Goal: Task Accomplishment & Management: Manage account settings

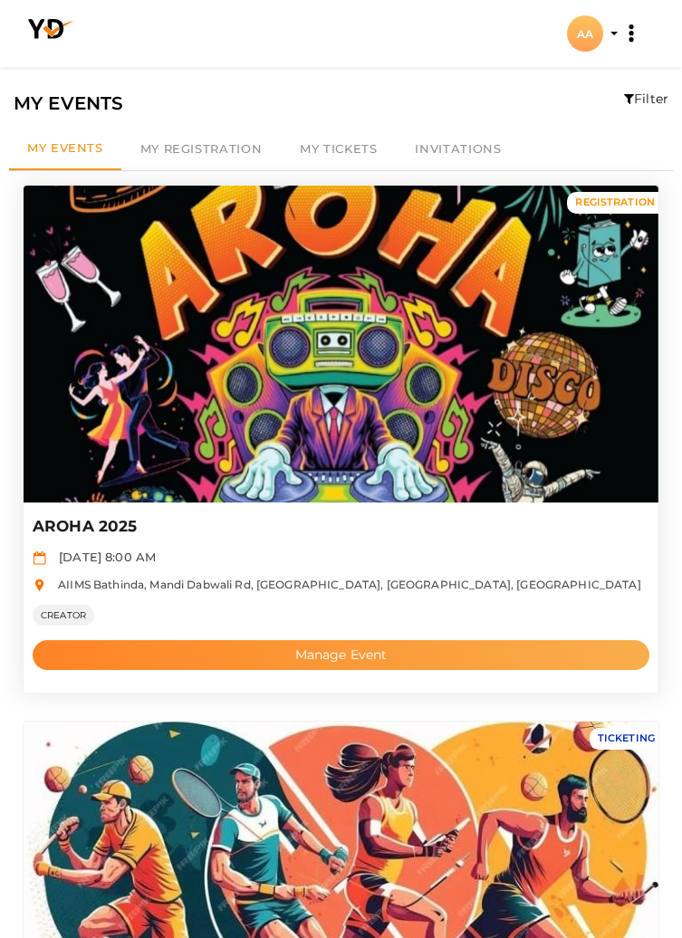
click at [433, 653] on button "Manage Event" at bounding box center [341, 655] width 616 height 30
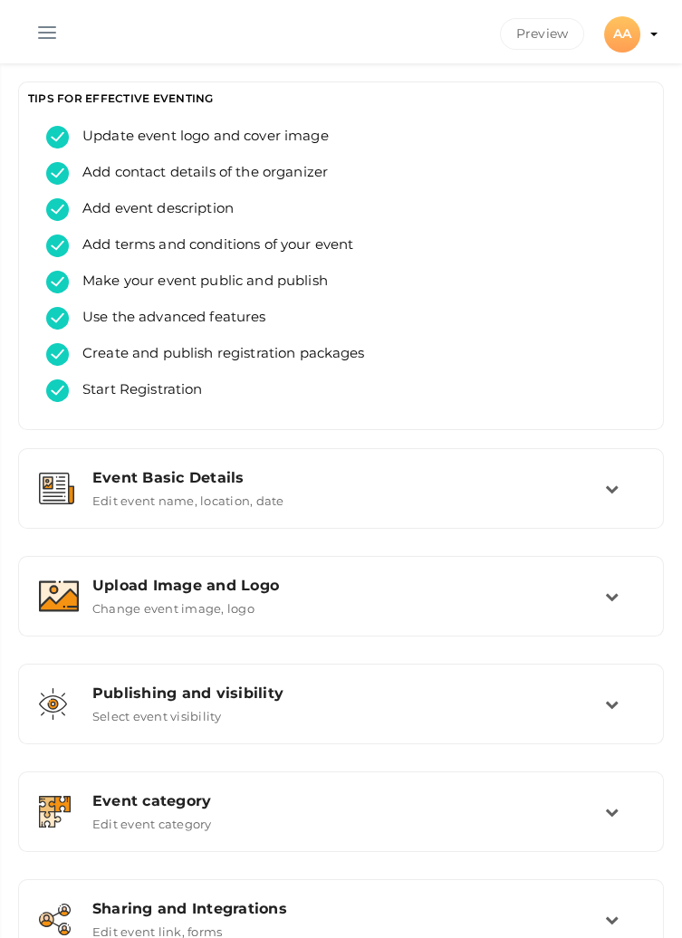
click at [36, 45] on button "button" at bounding box center [47, 28] width 47 height 47
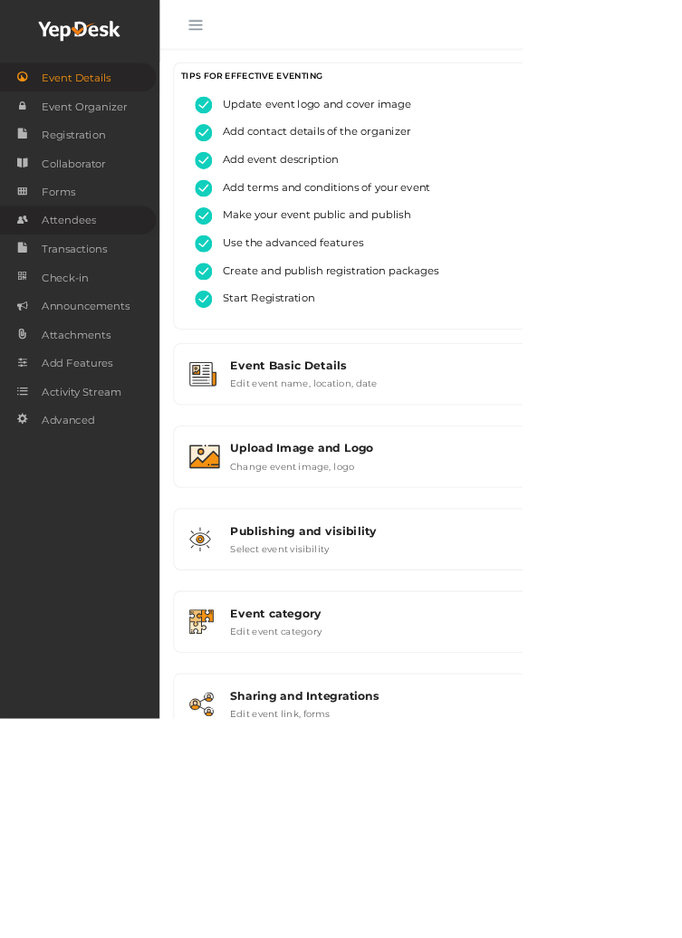
click at [116, 293] on span "Attendees" at bounding box center [89, 288] width 71 height 36
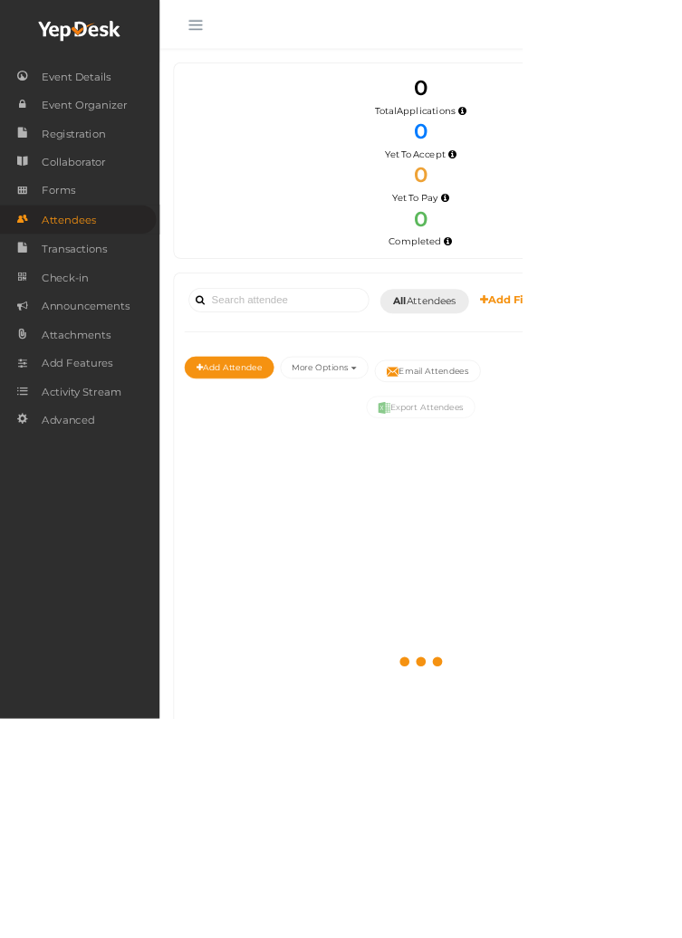
click at [254, 37] on button "button" at bounding box center [255, 28] width 47 height 47
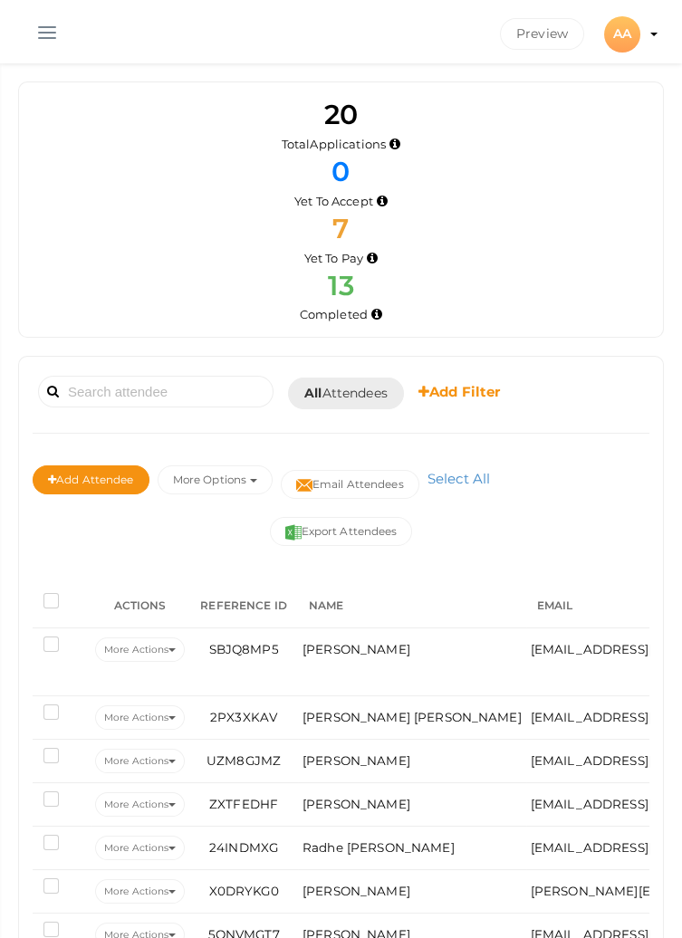
click at [36, 42] on button "button" at bounding box center [47, 28] width 47 height 47
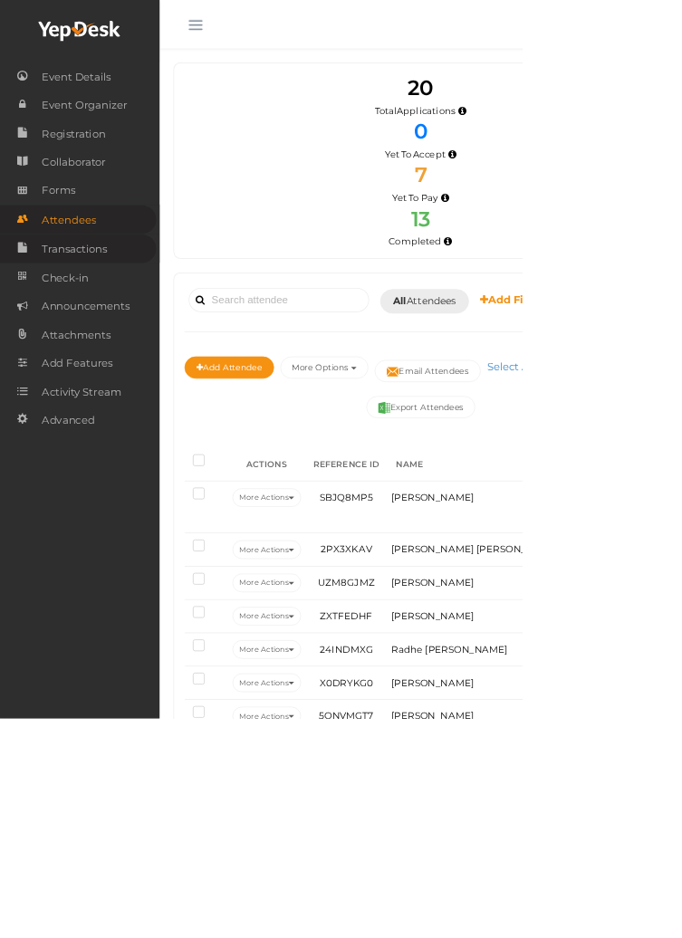
click at [120, 332] on span "Transactions" at bounding box center [97, 325] width 86 height 36
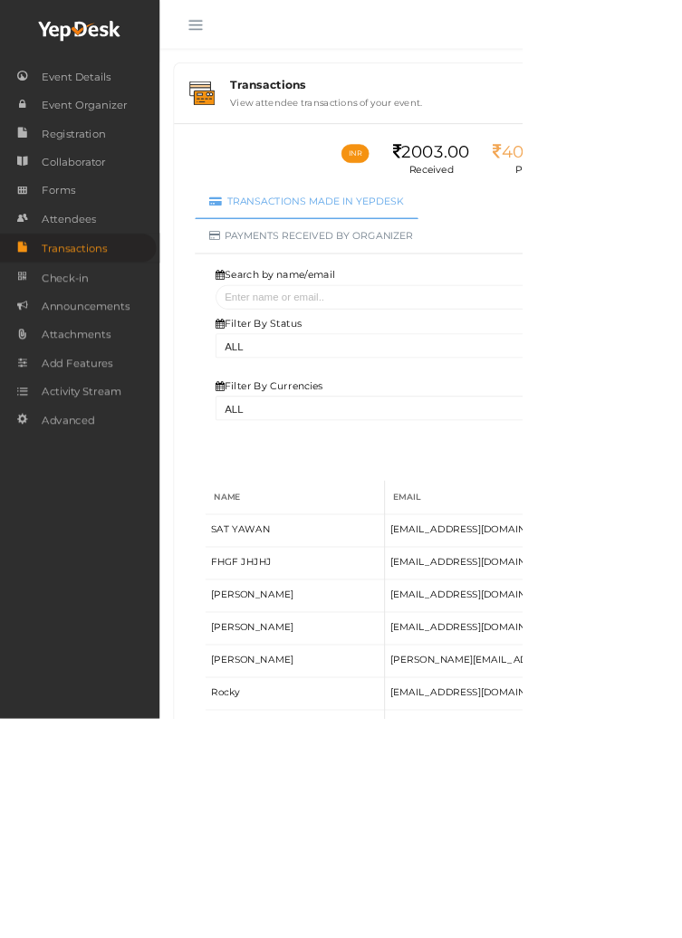
click at [256, 25] on button "button" at bounding box center [255, 28] width 47 height 47
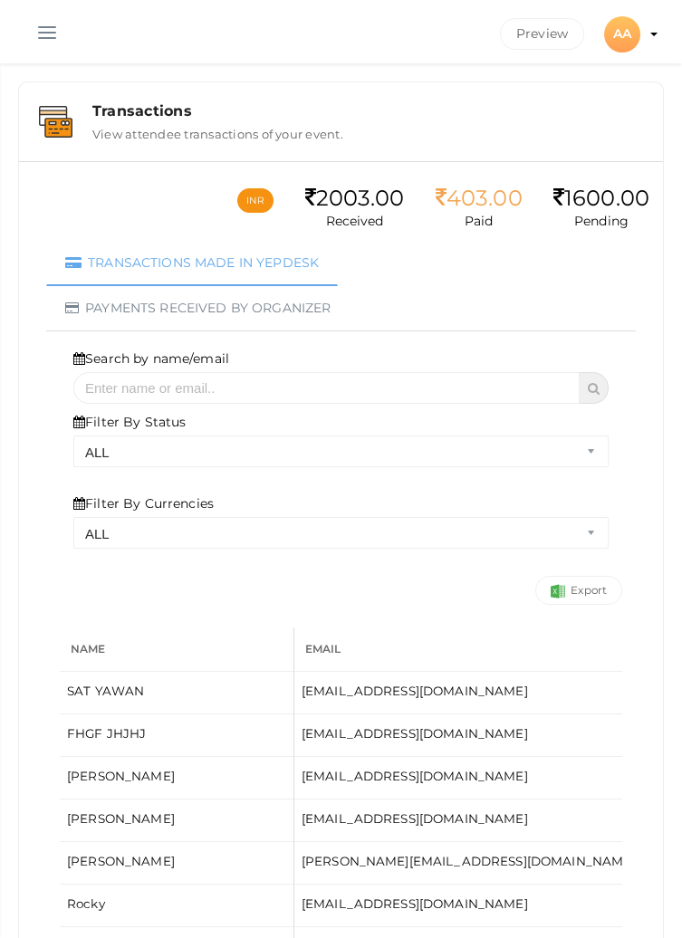
click at [36, 31] on button "button" at bounding box center [47, 28] width 47 height 47
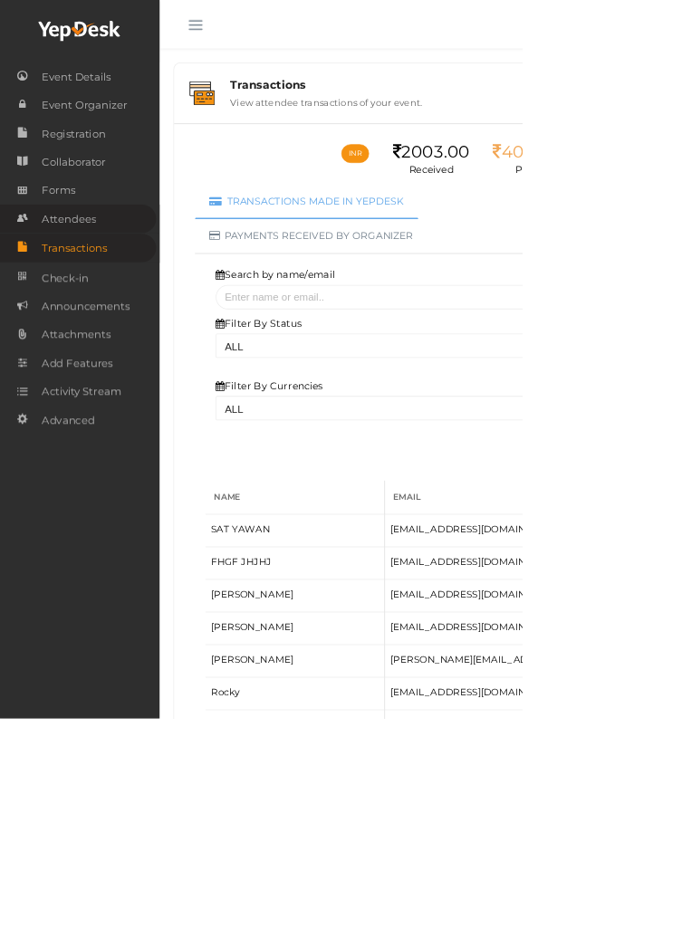
click at [133, 288] on link "Attendees" at bounding box center [102, 285] width 204 height 37
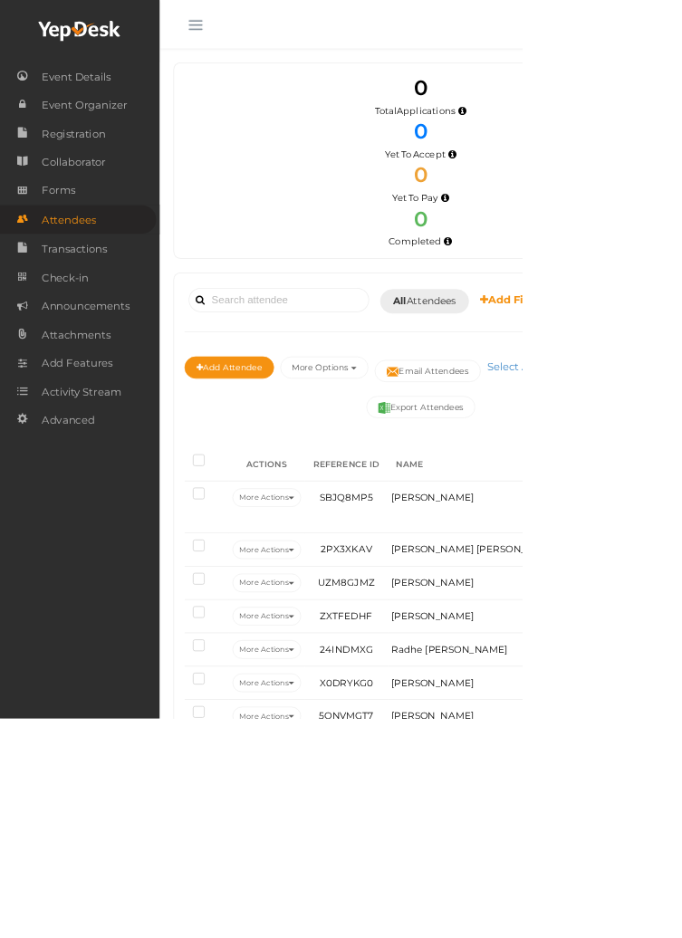
click at [251, 27] on button "button" at bounding box center [255, 28] width 47 height 47
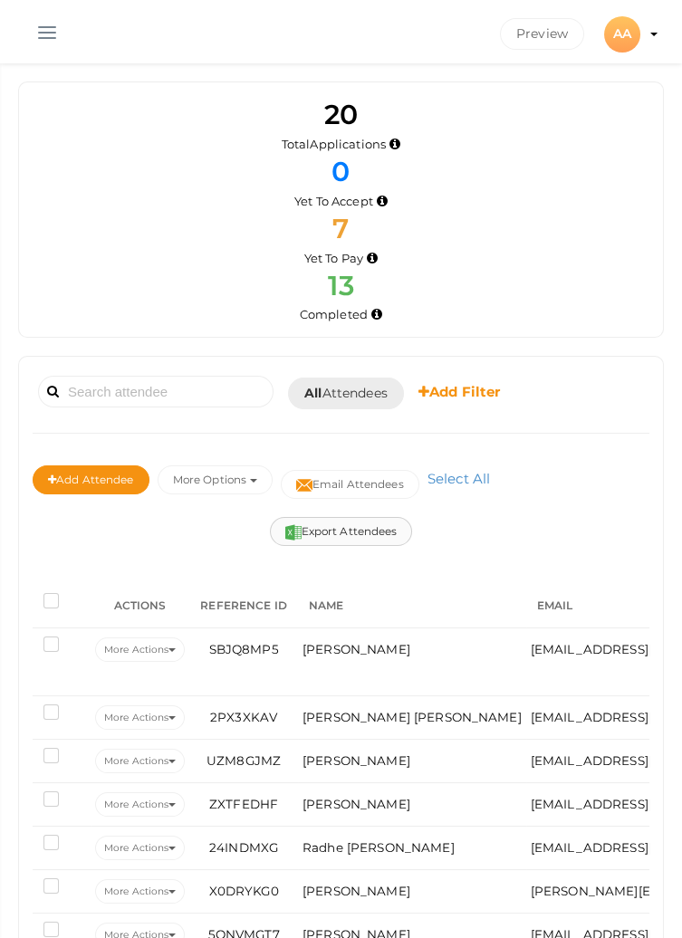
click at [311, 534] on button "Export Attendees" at bounding box center [341, 531] width 143 height 29
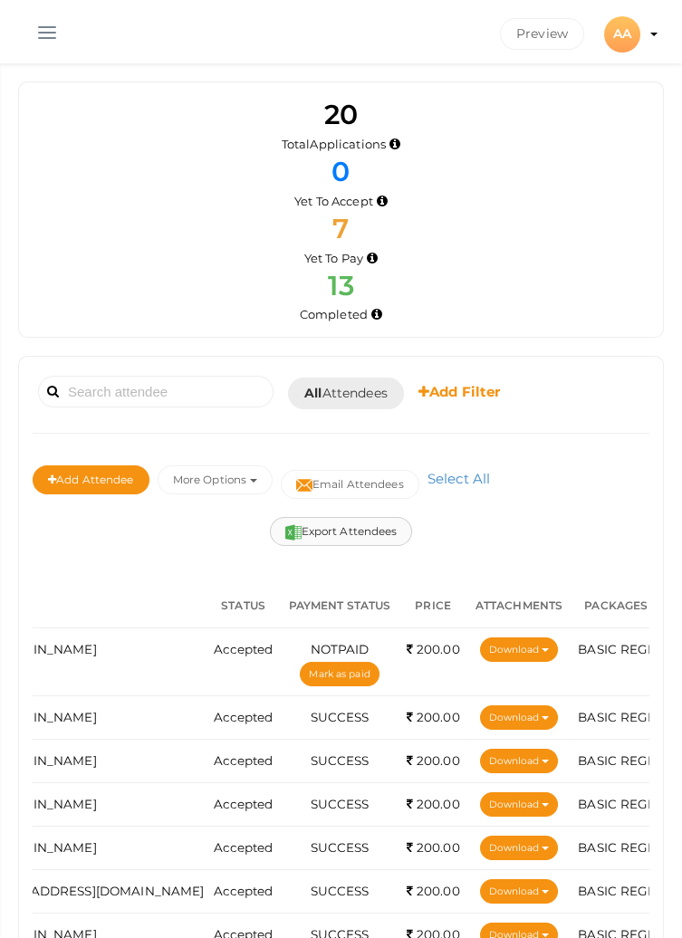
click at [355, 531] on button "Export Attendees" at bounding box center [341, 531] width 143 height 29
